Goal: Task Accomplishment & Management: Manage account settings

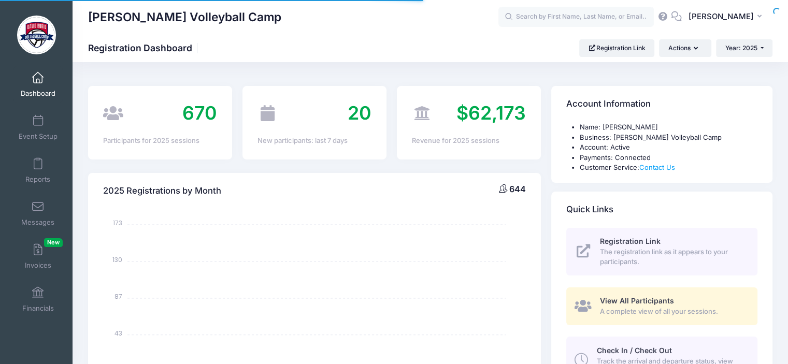
select select
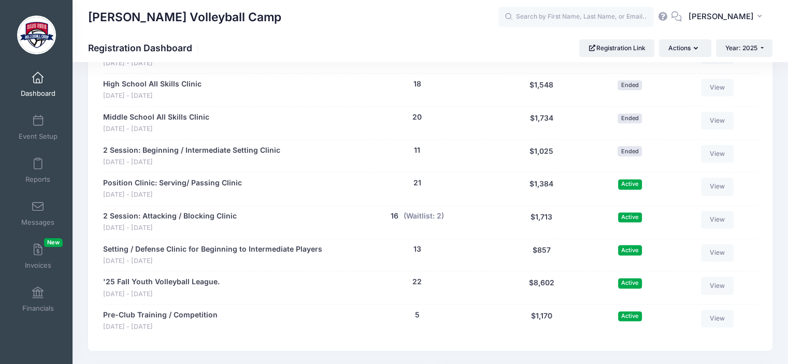
scroll to position [1310, 0]
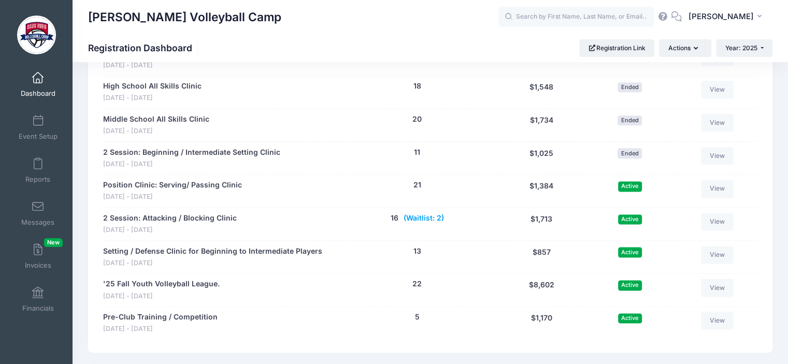
click at [423, 220] on button "(Waitlist: 2)" at bounding box center [424, 218] width 40 height 11
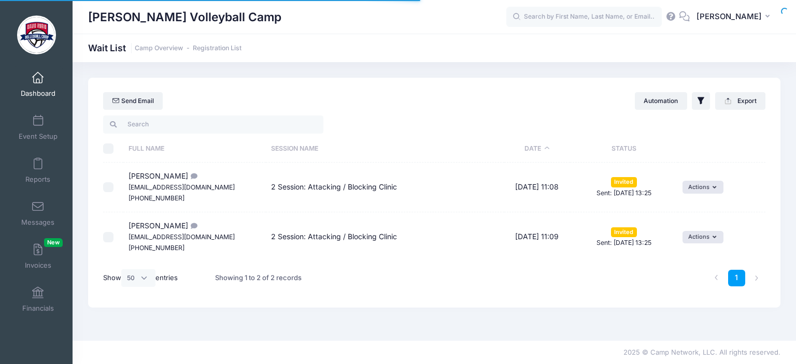
select select "50"
